Goal: Navigation & Orientation: Find specific page/section

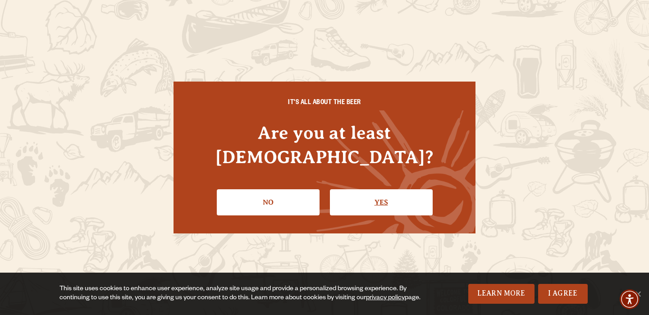
click at [379, 192] on link "Yes" at bounding box center [381, 202] width 103 height 26
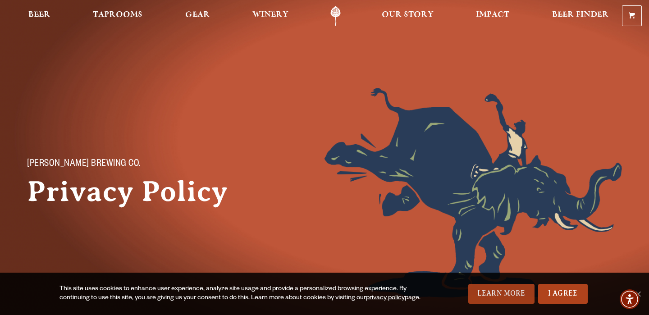
click at [498, 294] on link "Learn More" at bounding box center [501, 294] width 66 height 20
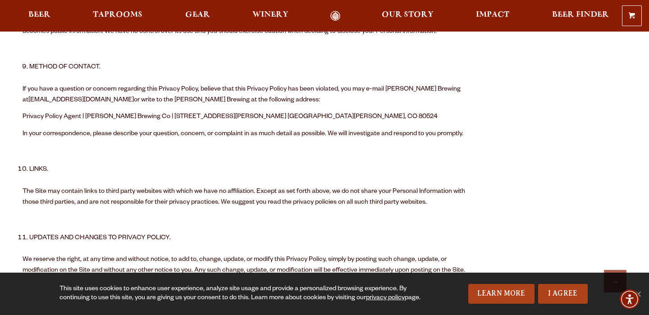
scroll to position [1136, 0]
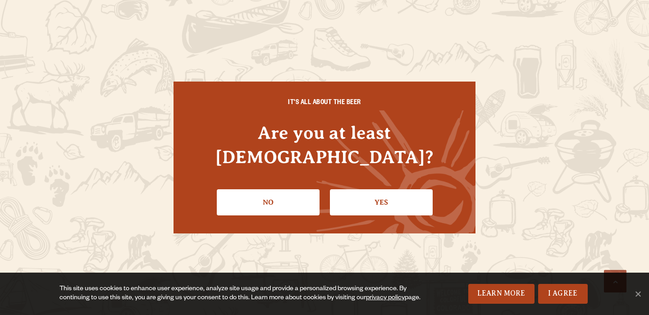
scroll to position [570, 0]
click at [640, 290] on img "Accessibility Menu" at bounding box center [630, 299] width 22 height 22
